Goal: Information Seeking & Learning: Learn about a topic

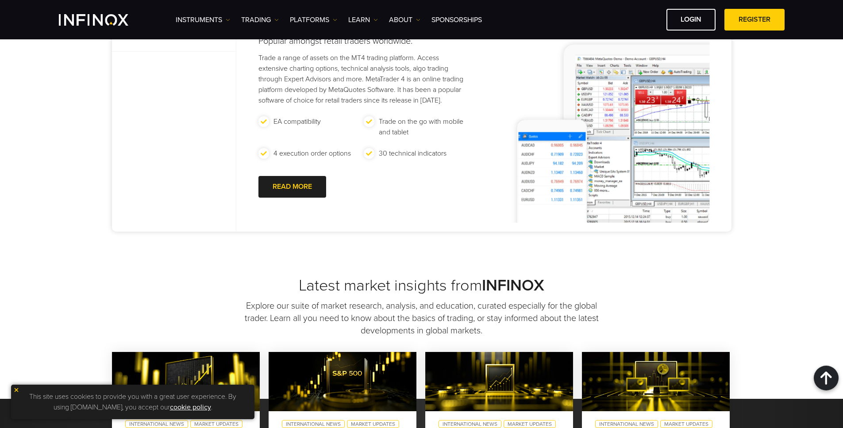
scroll to position [325, 0]
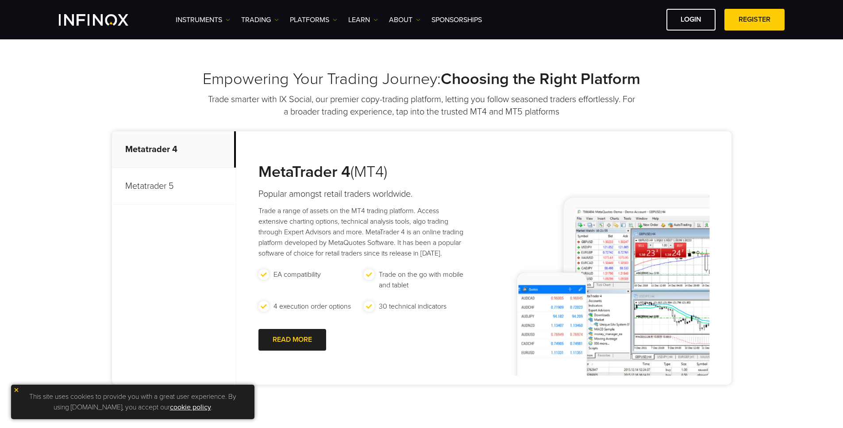
click at [175, 178] on p "Metatrader 5" at bounding box center [174, 186] width 124 height 37
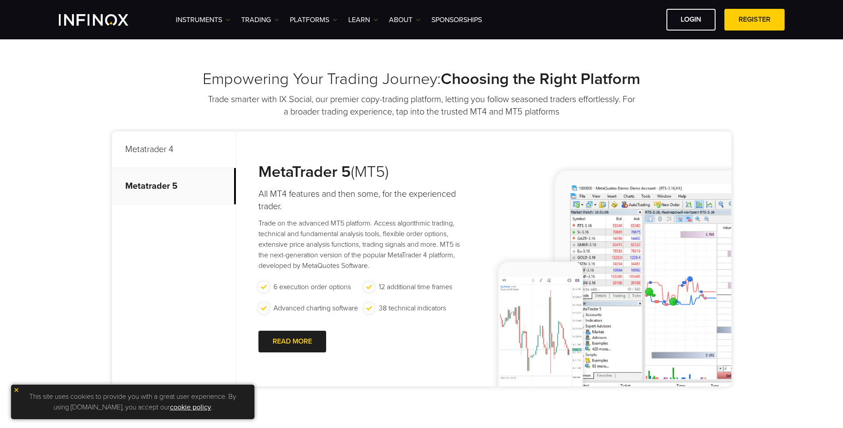
click at [188, 158] on p "Metatrader 4" at bounding box center [174, 149] width 124 height 37
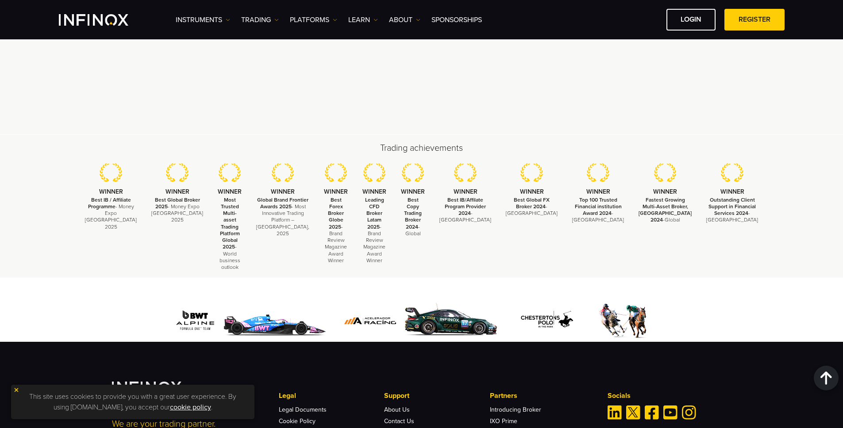
scroll to position [2695, 0]
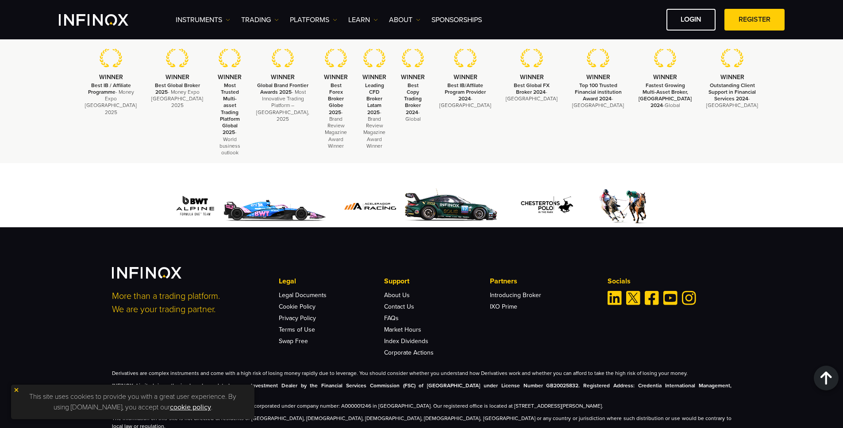
click at [19, 391] on img at bounding box center [16, 390] width 6 height 6
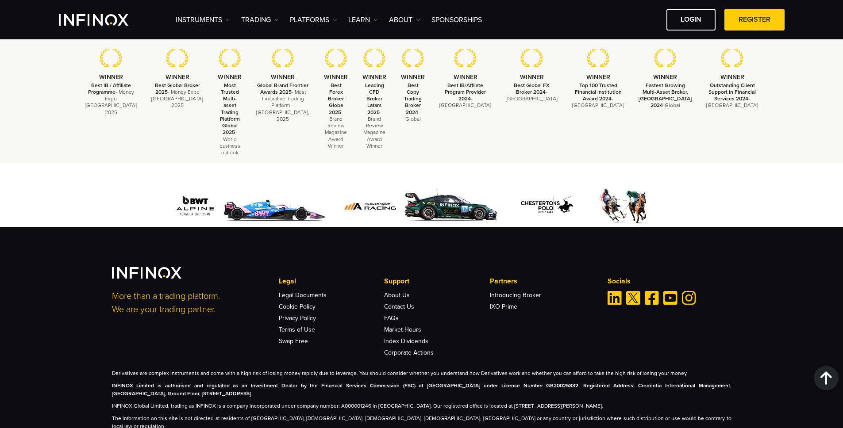
scroll to position [0, 0]
drag, startPoint x: 154, startPoint y: 380, endPoint x: 686, endPoint y: 377, distance: 532.5
click at [686, 402] on p "INFINOX Global Limited, trading as INFINOX is a company incorporated under comp…" at bounding box center [422, 406] width 620 height 8
click at [686, 375] on div "Derivatives are complex instruments and come with a high risk of losing money r…" at bounding box center [422, 400] width 620 height 61
click at [251, 20] on link "TRADING" at bounding box center [260, 20] width 38 height 11
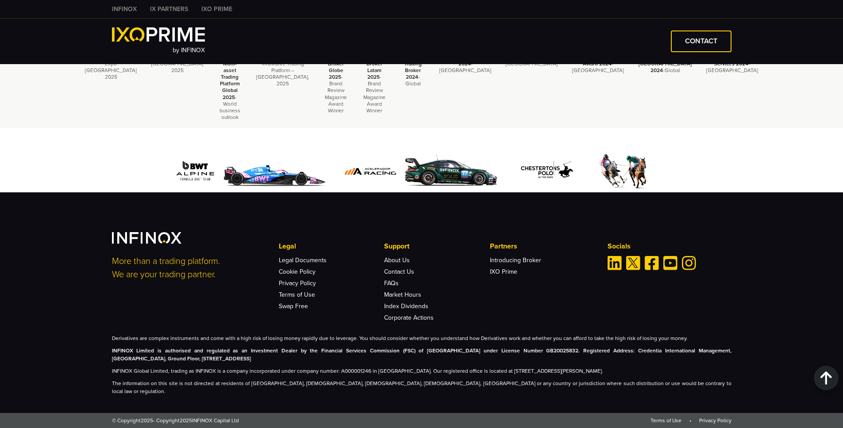
scroll to position [1936, 0]
